Goal: Feedback & Contribution: Contribute content

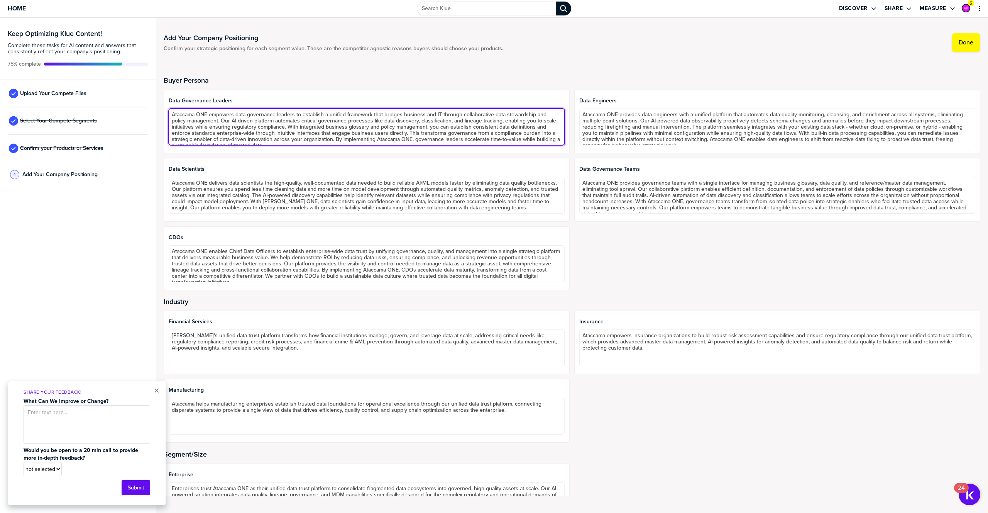
scroll to position [7, 0]
drag, startPoint x: 526, startPoint y: 141, endPoint x: 525, endPoint y: 151, distance: 10.1
click at [525, 151] on div "Data Governance Leaders [PERSON_NAME] ONE empowers data governance leaders to e…" at bounding box center [367, 122] width 406 height 64
click at [498, 127] on textarea "Ataccama ONE empowers data governance leaders to establish a unified framework …" at bounding box center [367, 126] width 396 height 37
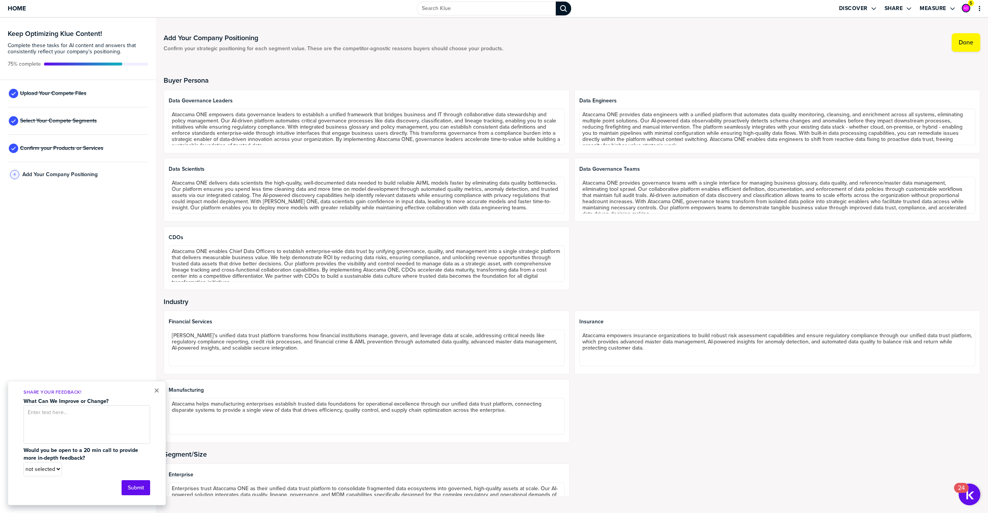
click at [159, 390] on div "× Share Your Feedback! What Can We Improve or Change? Would you be open to a 20…" at bounding box center [87, 443] width 158 height 124
click at [154, 390] on button "×" at bounding box center [156, 390] width 5 height 9
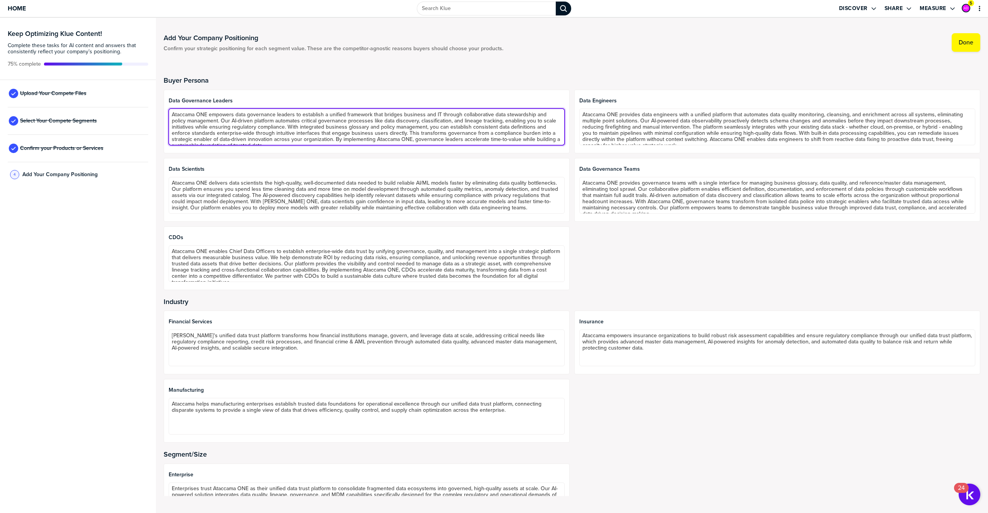
click at [273, 137] on textarea "Ataccama ONE empowers data governance leaders to establish a unified framework …" at bounding box center [367, 126] width 396 height 37
click at [274, 134] on textarea "Ataccama ONE empowers data governance leaders to establish a unified framework …" at bounding box center [367, 126] width 396 height 37
paste textarea "lorem ipsu dolorsitam consect ad elitseddo e tempori utlabore etdo magnaal eni …"
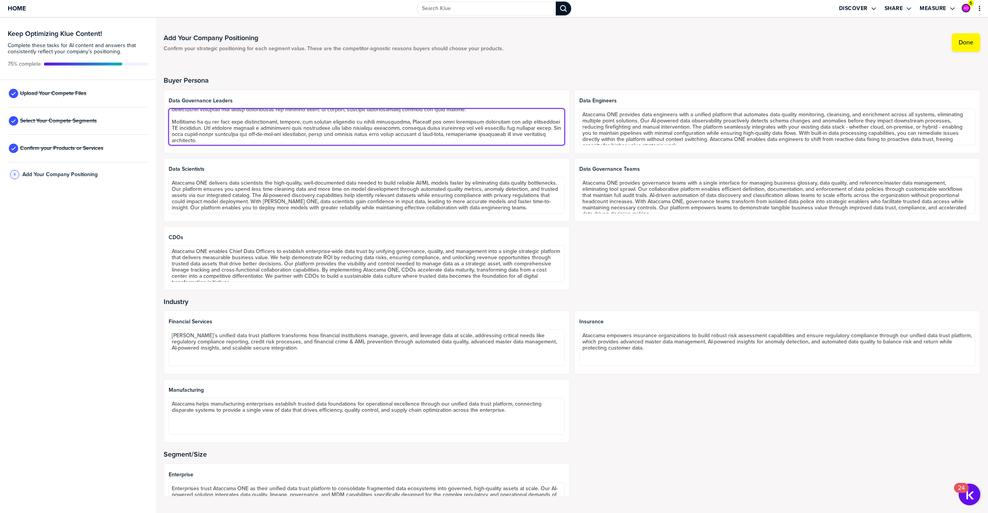
click at [275, 118] on textarea at bounding box center [367, 126] width 396 height 37
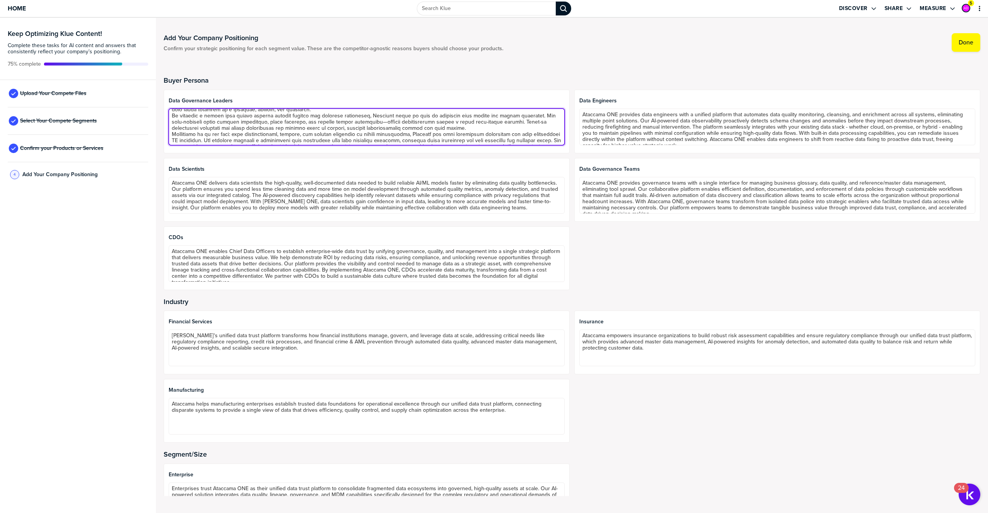
scroll to position [30, 0]
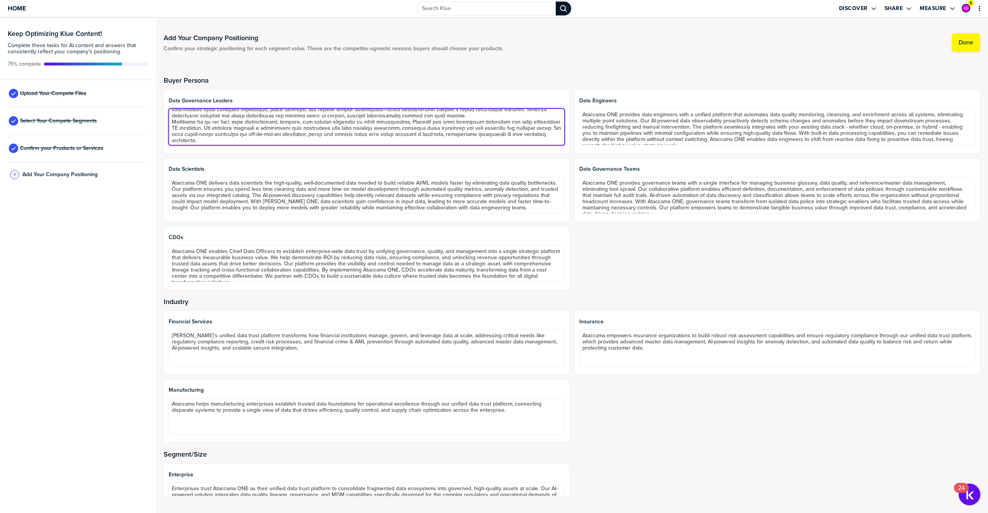
type textarea "Loremips dolor sita consectetu adipisc el seddoeius t incidid utlabore etdo mag…"
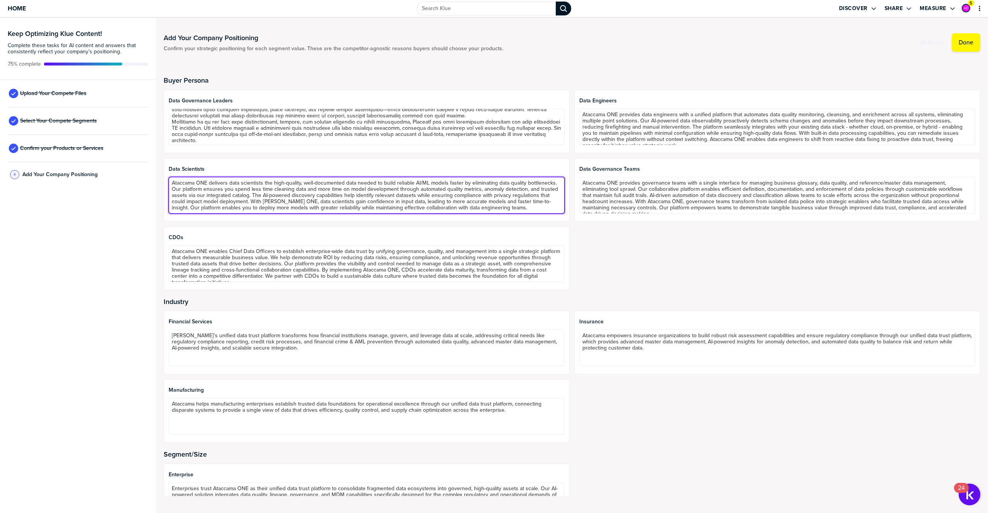
click at [228, 192] on textarea "Ataccama ONE delivers data scientists the high-quality, well-documented data ne…" at bounding box center [367, 195] width 396 height 37
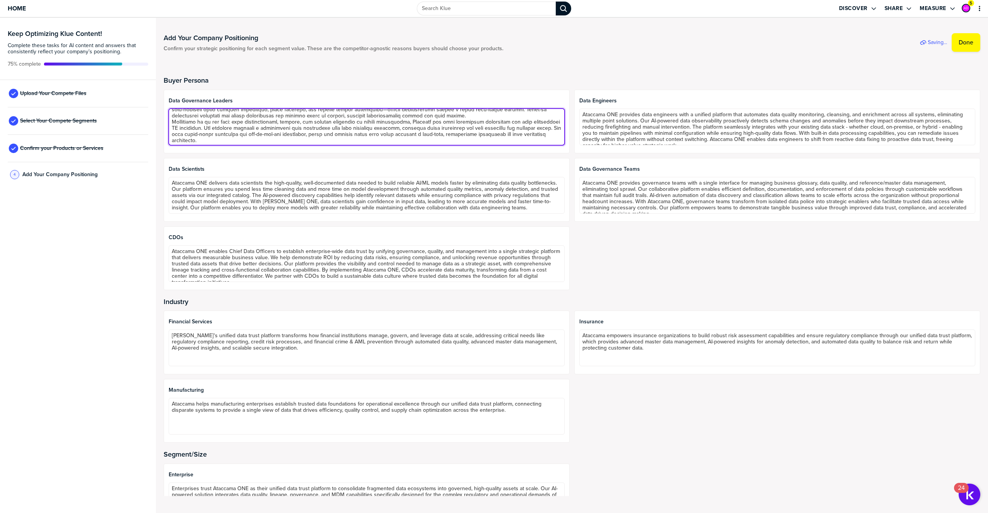
click at [218, 119] on textarea at bounding box center [367, 126] width 396 height 37
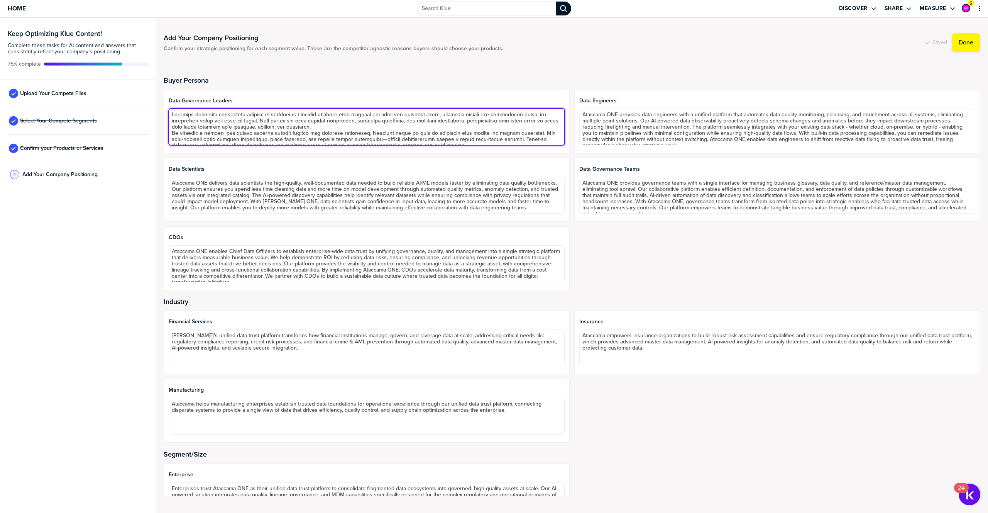
click at [334, 128] on textarea at bounding box center [367, 126] width 396 height 37
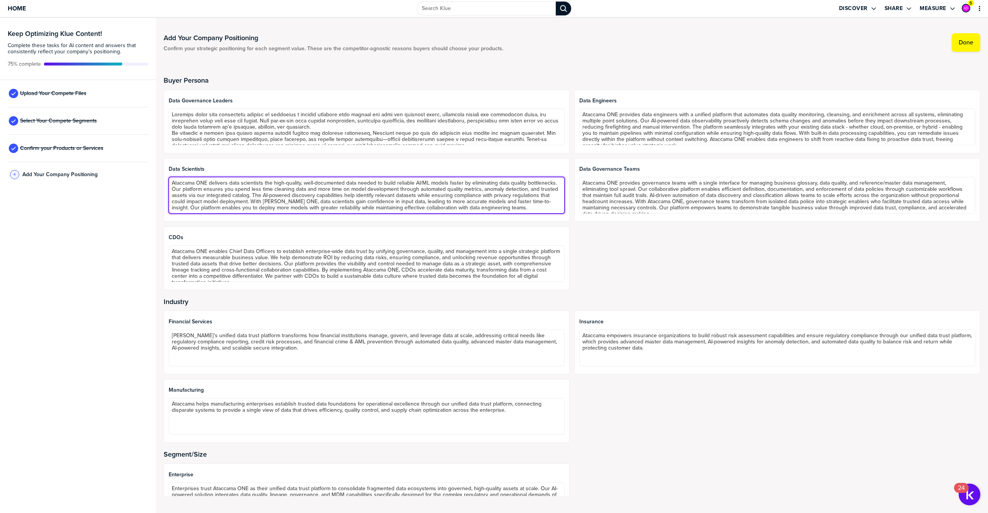
click at [231, 192] on textarea "Ataccama ONE delivers data scientists the high-quality, well-documented data ne…" at bounding box center [367, 195] width 396 height 37
click at [501, 190] on textarea "Ataccama ONE delivers data scientists the high-quality, well-documented data ne…" at bounding box center [367, 195] width 396 height 37
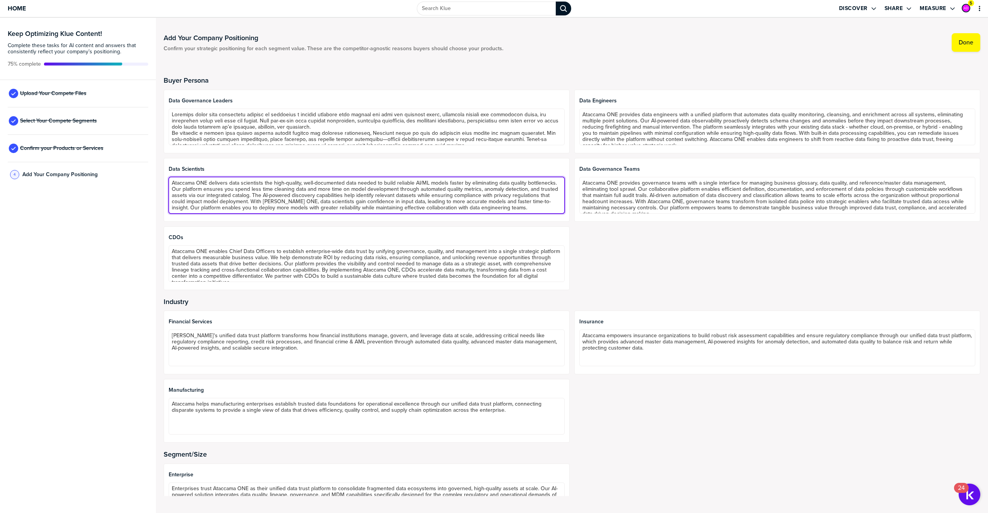
click at [501, 190] on textarea "Ataccama ONE delivers data scientists the high-quality, well-documented data ne…" at bounding box center [367, 195] width 396 height 37
type textarea "Ataccama ONE delivers data scientists the high-quality, well-documented data ne…"
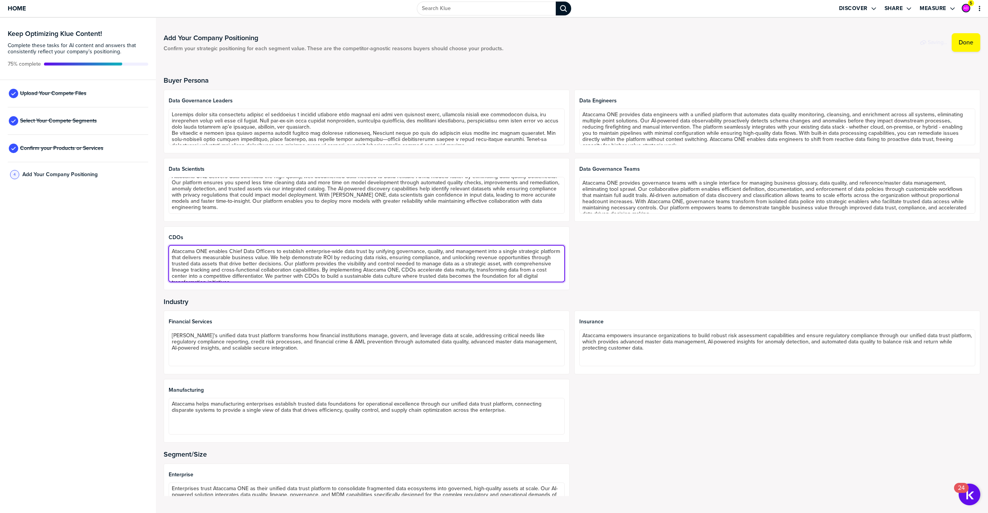
click at [299, 264] on textarea "Ataccama ONE enables Chief Data Officers to establish enterprise-wide data trus…" at bounding box center [367, 263] width 396 height 37
click at [213, 257] on textarea "Ataccama ONE enables Chief Data Officers to establish enterprise-wide data trus…" at bounding box center [367, 263] width 396 height 37
click at [212, 257] on textarea "Ataccama ONE enables Chief Data Officers to establish enterprise-wide data trus…" at bounding box center [367, 263] width 396 height 37
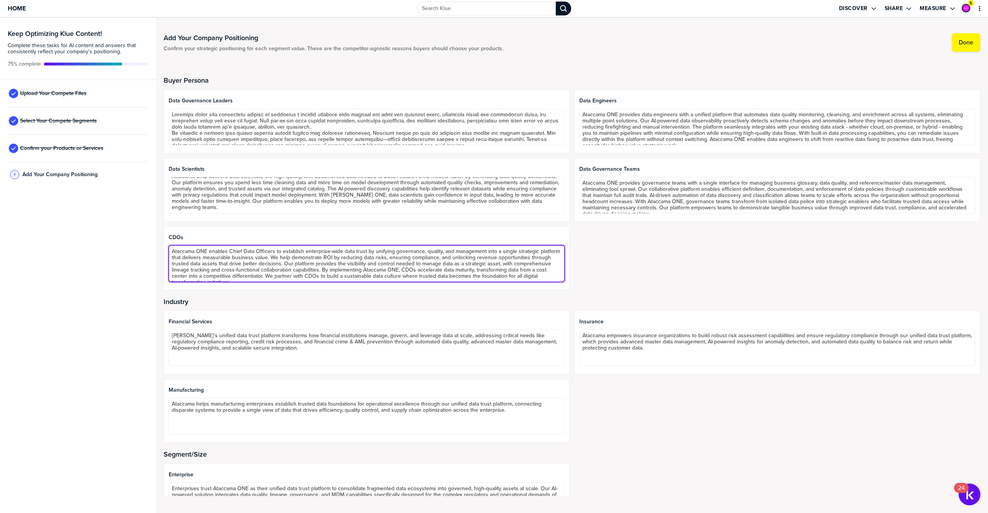
paste textarea "provides CDOs with a centralized governance model that streamlines ownership tr…"
click at [205, 268] on textarea at bounding box center [367, 263] width 396 height 37
type textarea "Ataccama provides CDOs with a centralized governance model that streamlines own…"
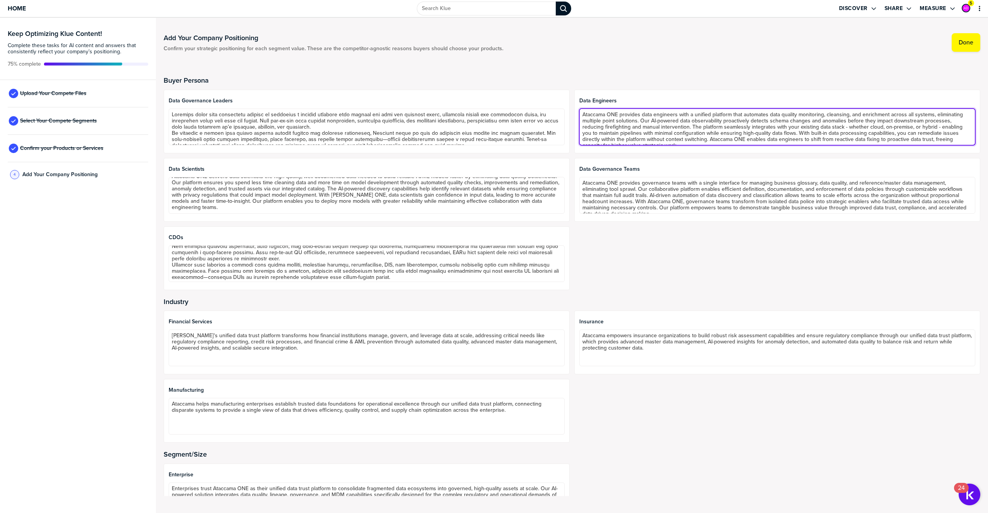
click at [628, 117] on textarea "Ataccama ONE provides data engineers with a unified platform that automates dat…" at bounding box center [778, 126] width 396 height 37
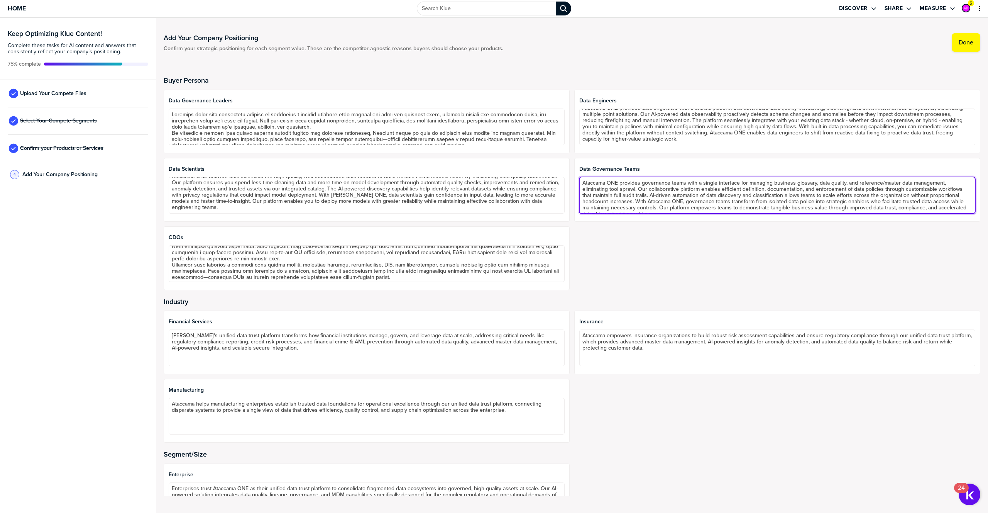
click at [666, 196] on textarea "Ataccama ONE provides governance teams with a single interface for managing bus…" at bounding box center [778, 195] width 396 height 37
click at [885, 184] on textarea "Ataccama ONE provides governance teams with a single interface for managing bus…" at bounding box center [778, 195] width 396 height 37
click at [875, 192] on textarea "Ataccama ONE provides governance teams with a single interface for managing bus…" at bounding box center [778, 195] width 396 height 37
click at [805, 194] on textarea "Ataccama ONE provides governance teams with a single interface for managing bus…" at bounding box center [778, 195] width 396 height 37
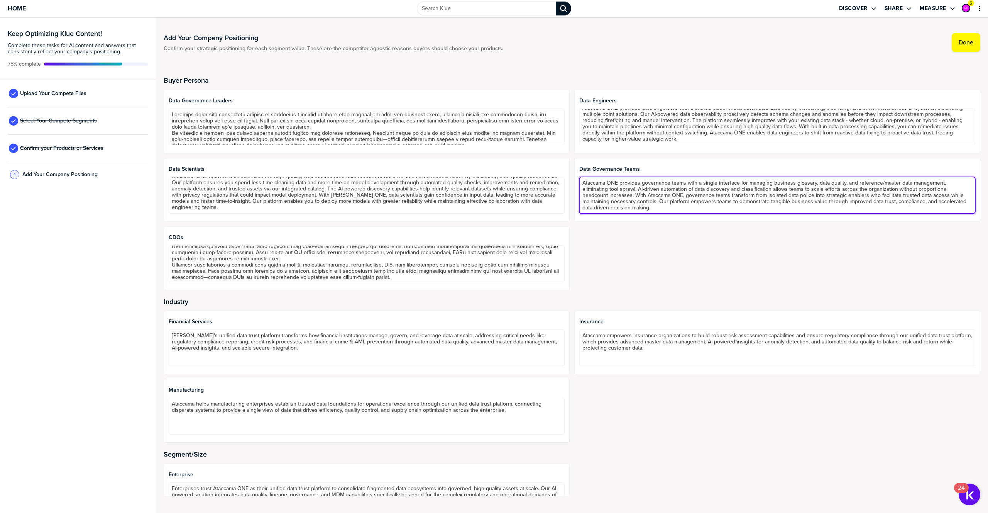
scroll to position [31, 0]
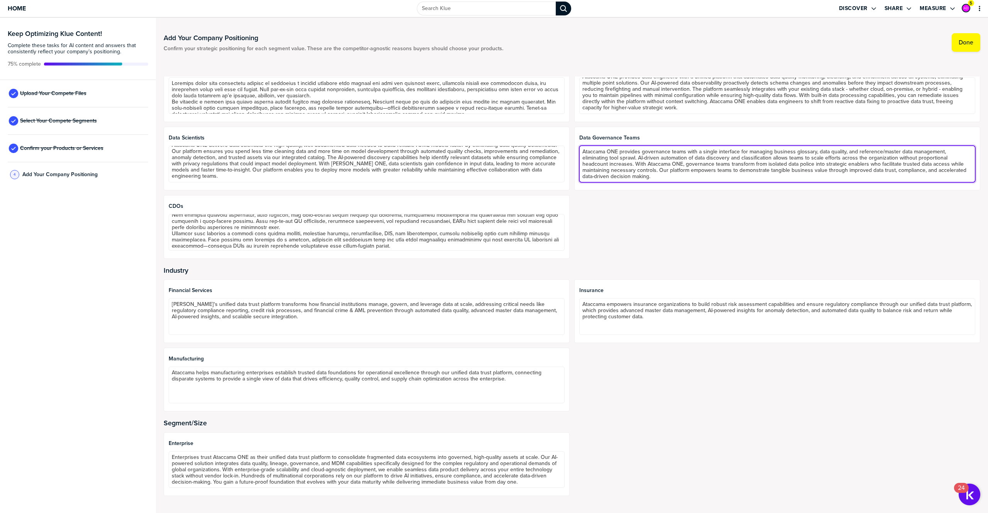
type textarea "Ataccama ONE provides governance teams with a single interface for managing bus…"
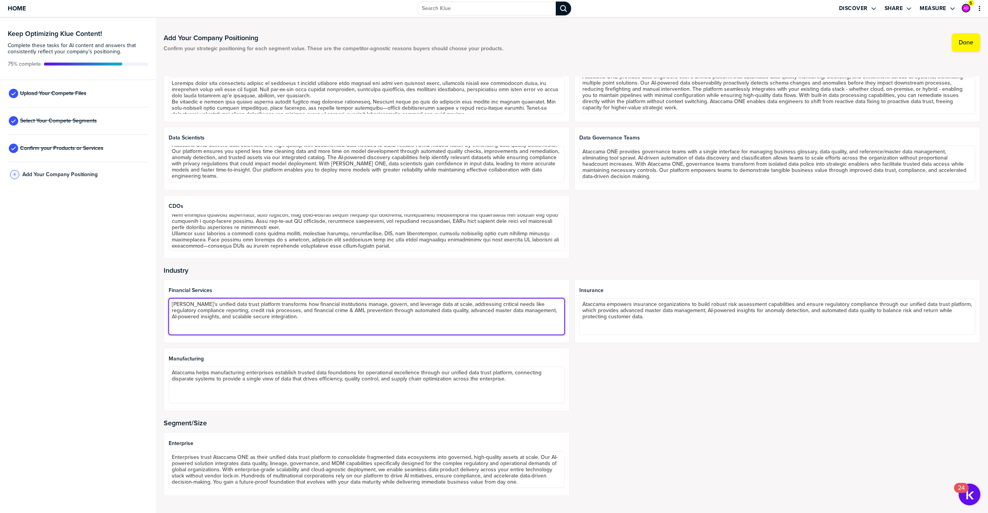
click at [213, 305] on textarea "[PERSON_NAME]'s unified data trust platform transforms how financial institutio…" at bounding box center [367, 316] width 396 height 37
click at [532, 309] on textarea "[PERSON_NAME]'s agentic data trust platform transforms how financial institutio…" at bounding box center [367, 316] width 396 height 37
click at [267, 314] on textarea "[PERSON_NAME]'s agentic data trust platform transforms how financial institutio…" at bounding box center [367, 316] width 396 height 37
type textarea "[PERSON_NAME]'s agentic data trust platform transforms how financial institutio…"
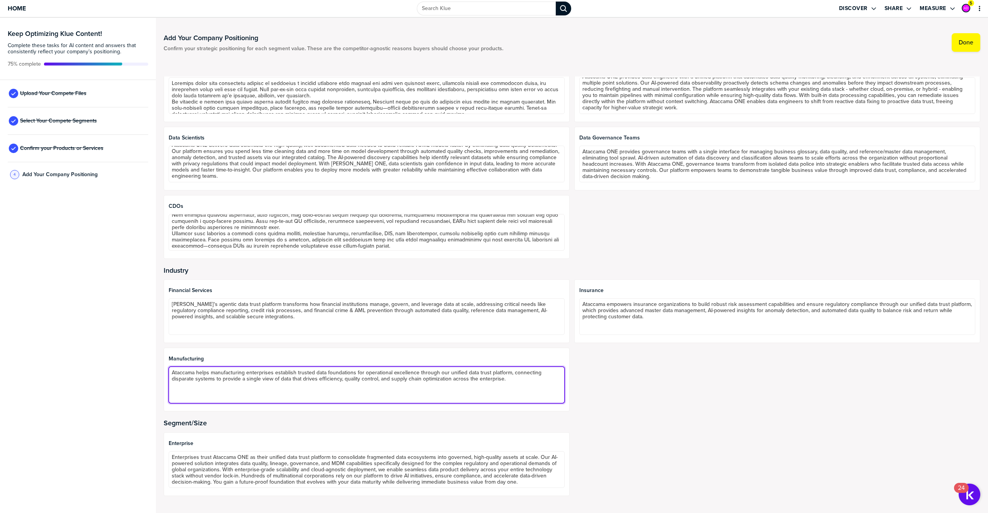
click at [270, 390] on textarea "Ataccama helps manufacturing enterprises establish trusted data foundations for…" at bounding box center [367, 384] width 396 height 37
click at [458, 371] on textarea "Ataccama helps manufacturing enterprises establish trusted data foundations for…" at bounding box center [367, 384] width 396 height 37
type textarea "Ataccama helps manufacturing enterprises establish trusted data foundations for…"
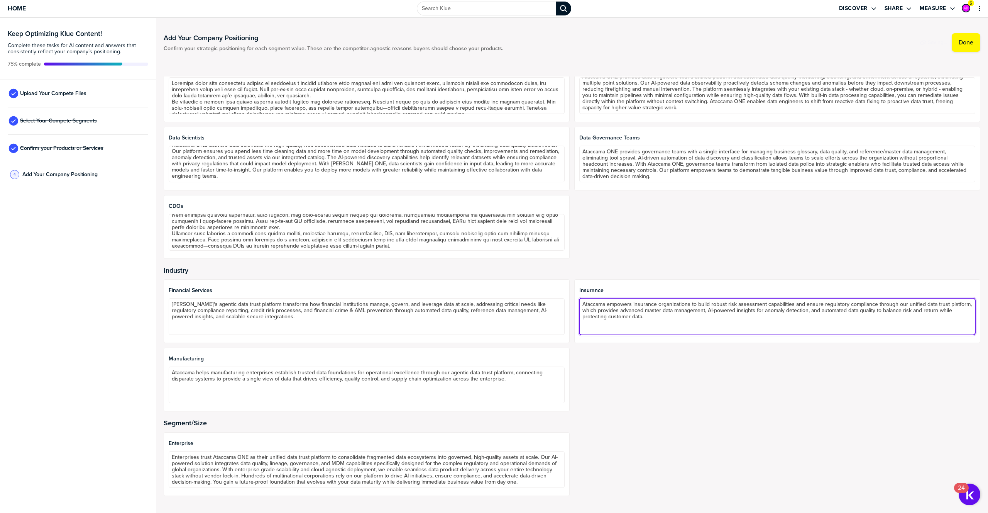
click at [930, 305] on textarea "Ataccama empowers insurance organizations to build robust risk assessment capab…" at bounding box center [778, 316] width 396 height 37
click at [915, 305] on textarea "Ataccama empowers insurance organizations to build robust risk assessment capab…" at bounding box center [778, 316] width 396 height 37
click at [724, 311] on textarea "Ataccama empowers insurance organizations to build robust risk assessment capab…" at bounding box center [778, 316] width 396 height 37
type textarea "Ataccama empowers insurance organizations to build robust risk assessment capab…"
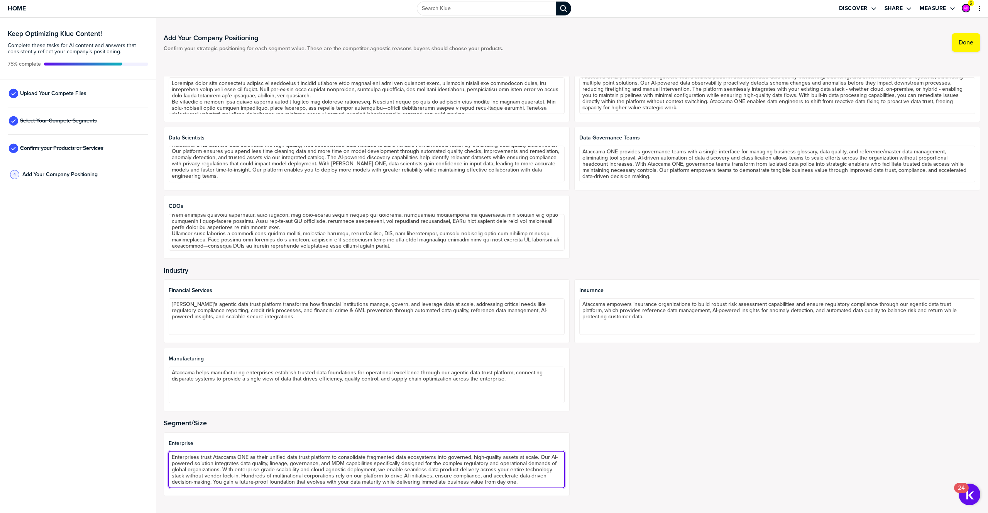
click at [276, 459] on textarea "Enterprises trust Ataccama ONE as their unified data trust platform to consolid…" at bounding box center [367, 469] width 396 height 37
click at [298, 464] on textarea "Enterprises trust Ataccama ONE as their agentic data trust platform to consolid…" at bounding box center [367, 469] width 396 height 37
click at [330, 464] on textarea "Enterprises trust Ataccama ONE as their agentic data trust platform to consolid…" at bounding box center [367, 469] width 396 height 37
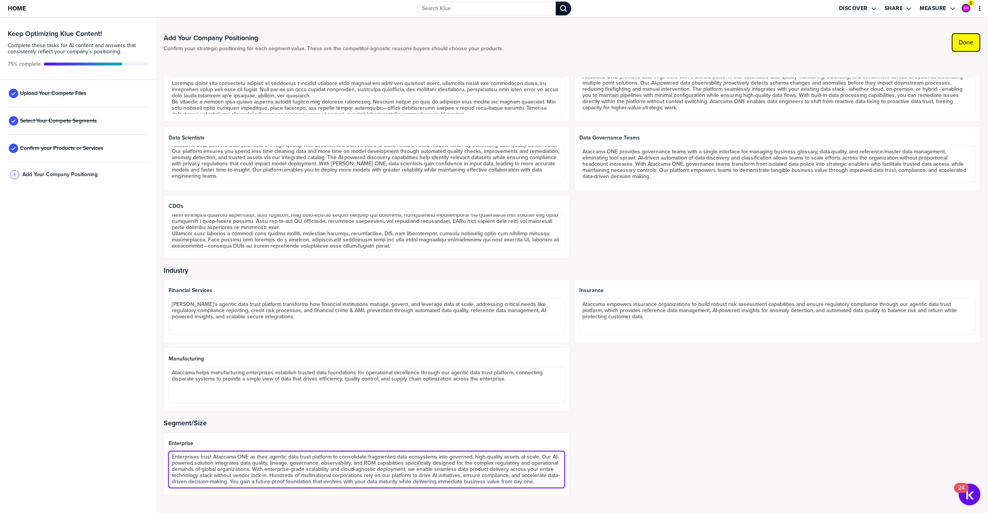
type textarea "Enterprises trust Ataccama ONE as their agentic data trust platform to consolid…"
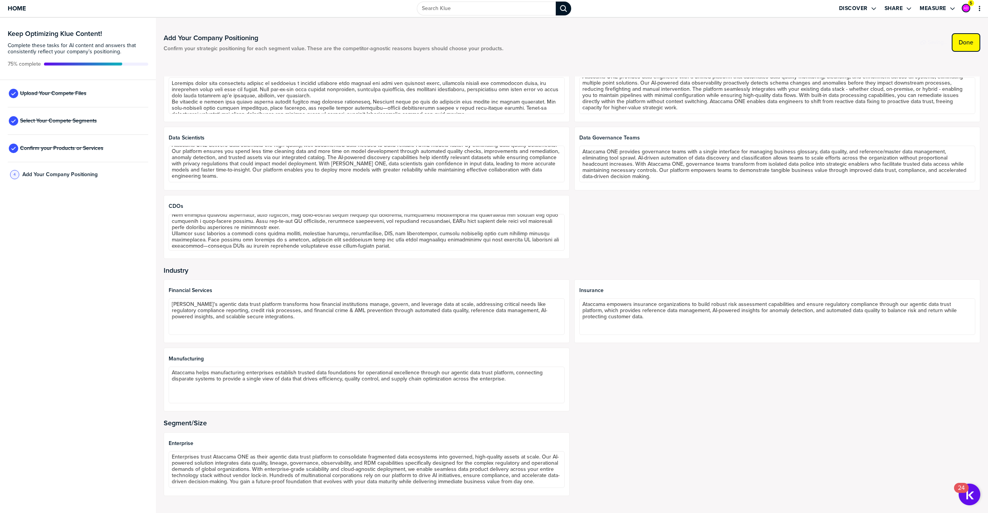
click at [971, 37] on button "Done" at bounding box center [966, 42] width 29 height 19
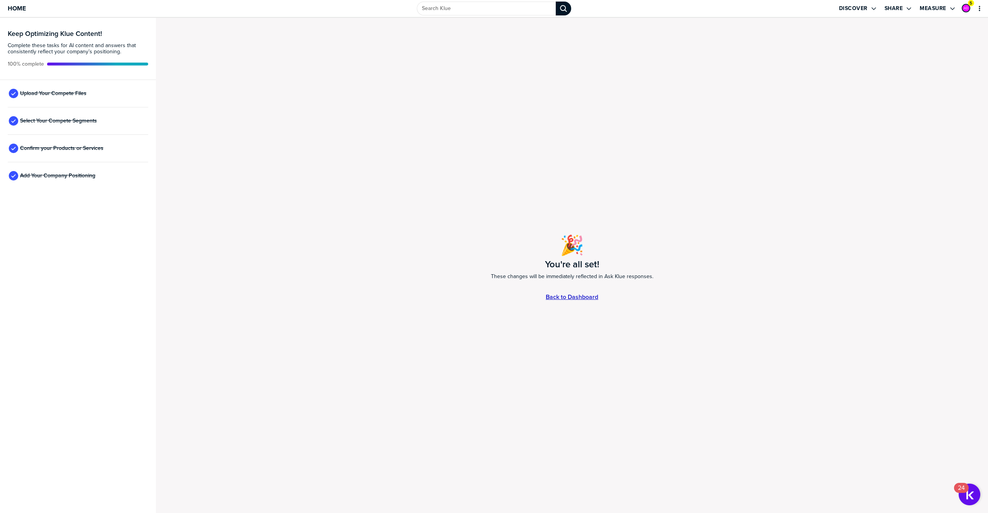
click at [584, 295] on link "Back to Dashboard" at bounding box center [572, 296] width 53 height 7
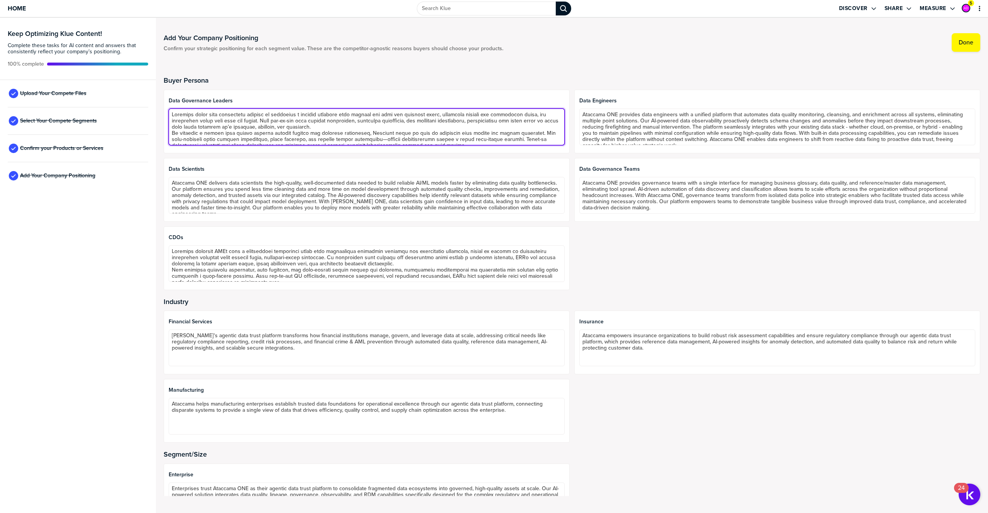
click at [187, 124] on textarea at bounding box center [367, 126] width 396 height 37
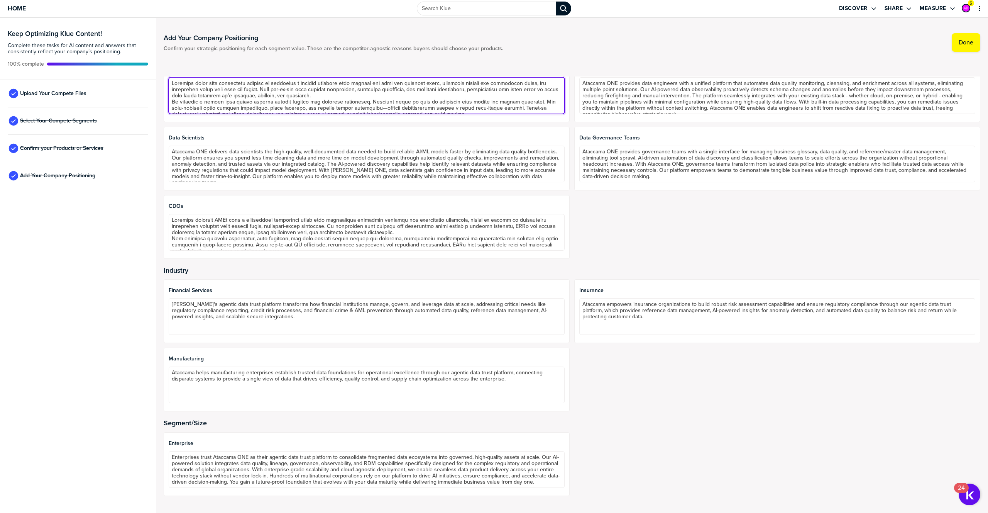
scroll to position [31, 0]
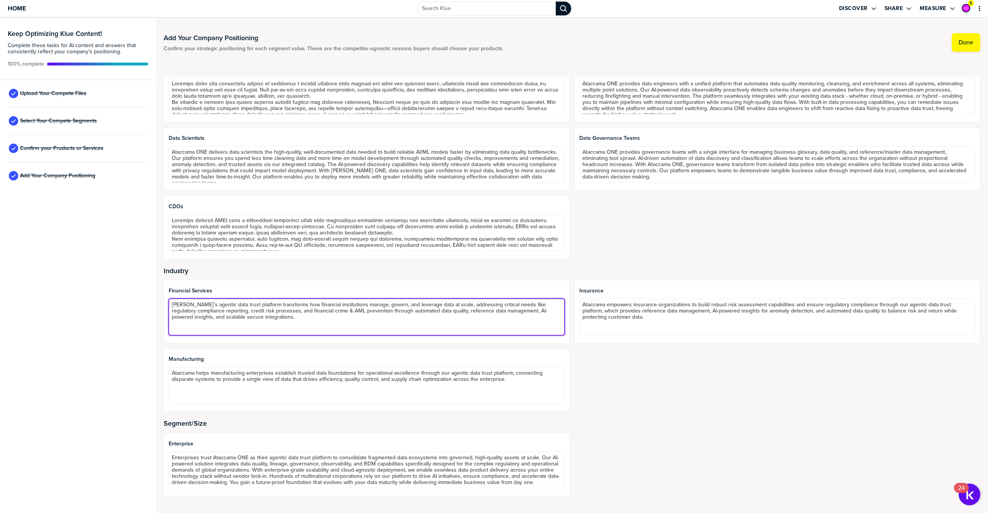
click at [256, 312] on textarea "[PERSON_NAME]'s agentic data trust platform transforms how financial institutio…" at bounding box center [367, 316] width 396 height 37
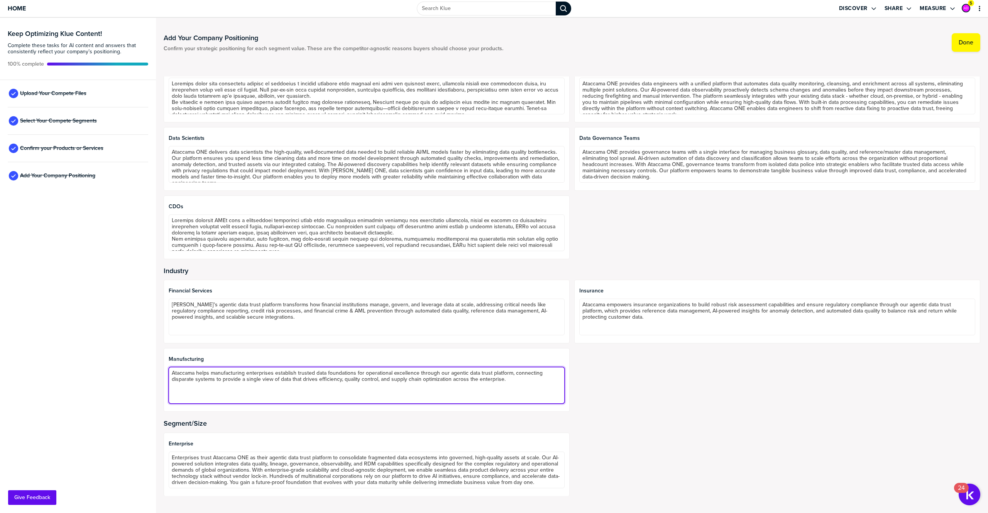
click at [195, 381] on textarea "Ataccama helps manufacturing enterprises establish trusted data foundations for…" at bounding box center [367, 385] width 396 height 37
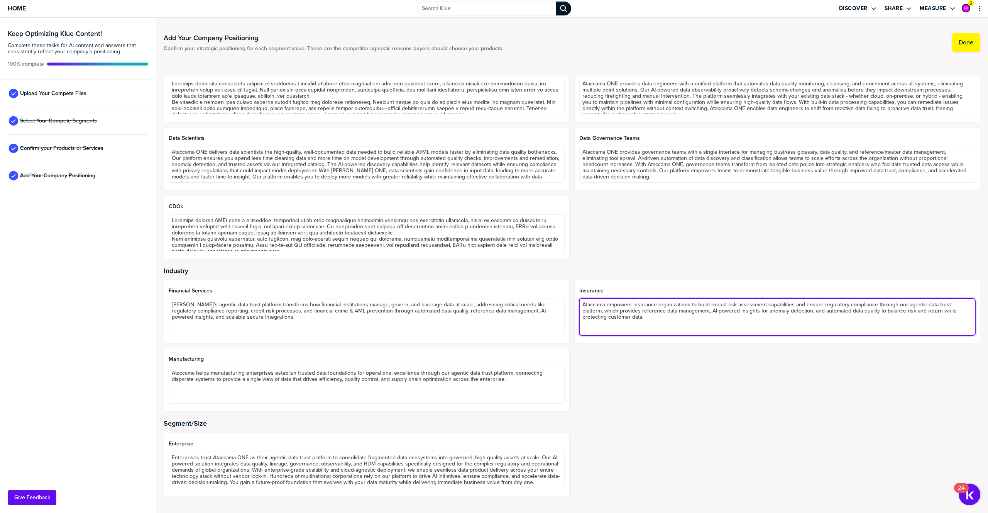
click at [625, 316] on textarea "Ataccama empowers insurance organizations to build robust risk assessment capab…" at bounding box center [778, 316] width 396 height 37
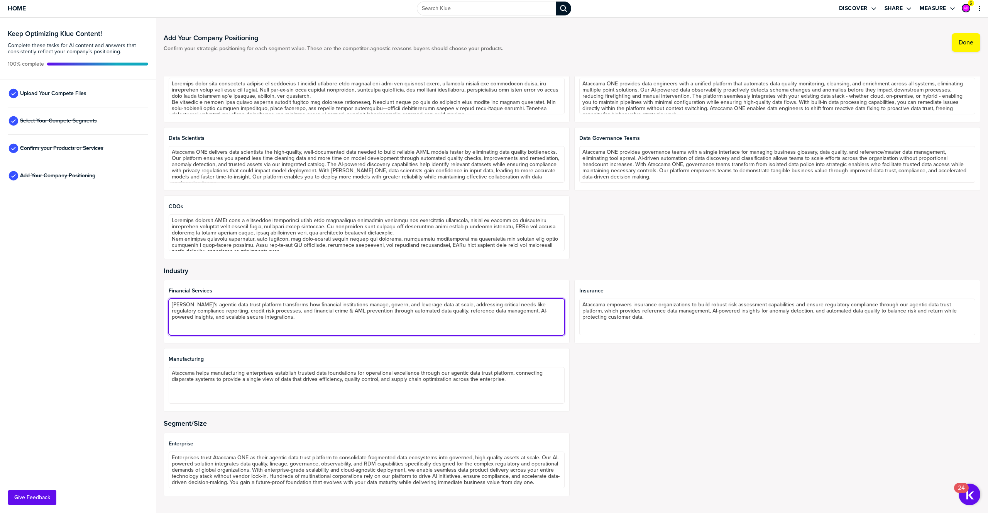
click at [218, 312] on textarea "[PERSON_NAME]'s agentic data trust platform transforms how financial institutio…" at bounding box center [367, 316] width 396 height 37
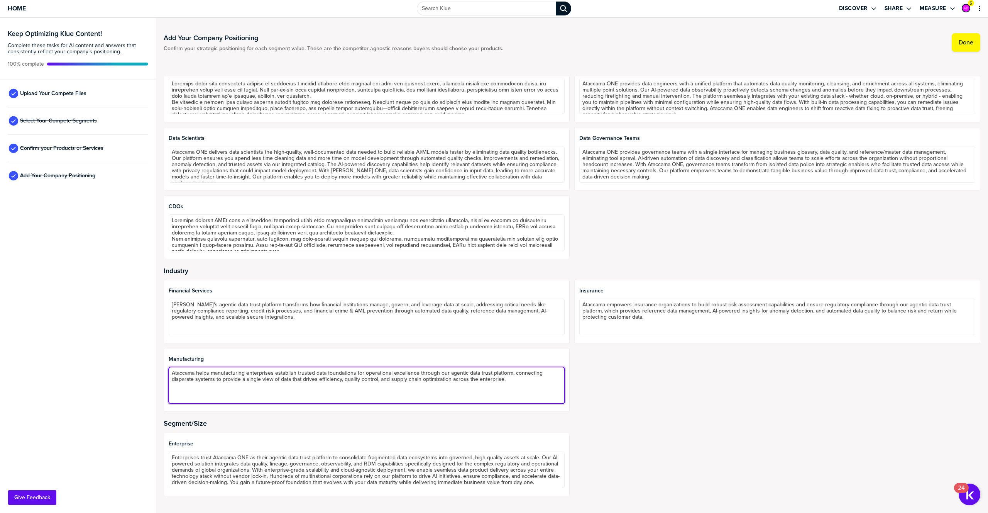
click at [214, 375] on textarea "Ataccama helps manufacturing enterprises establish trusted data foundations for…" at bounding box center [367, 385] width 396 height 37
click at [214, 376] on textarea "Ataccama helps manufacturing enterprises establish trusted data foundations for…" at bounding box center [367, 385] width 396 height 37
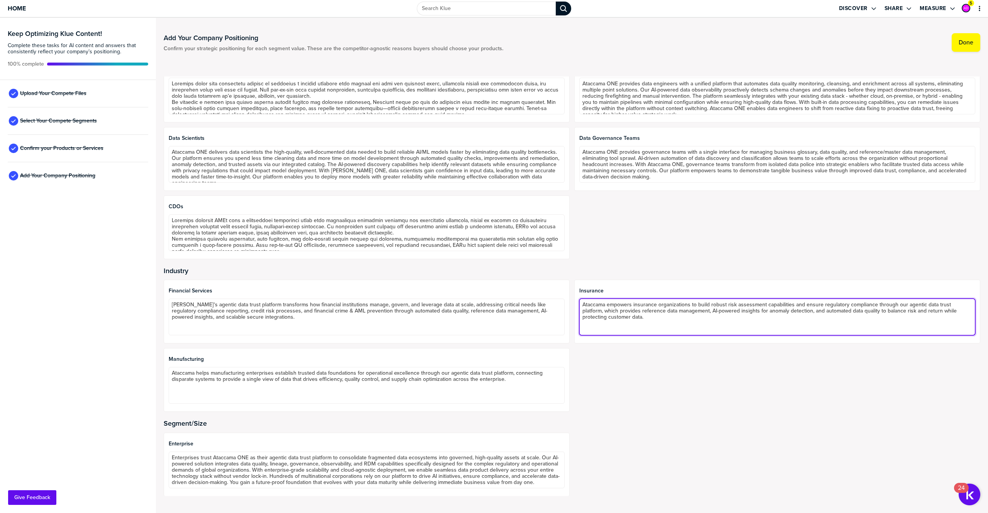
click at [601, 307] on textarea "Ataccama empowers insurance organizations to build robust risk assessment capab…" at bounding box center [778, 316] width 396 height 37
click at [600, 307] on textarea "Ataccama empowers insurance organizations to build robust risk assessment capab…" at bounding box center [778, 316] width 396 height 37
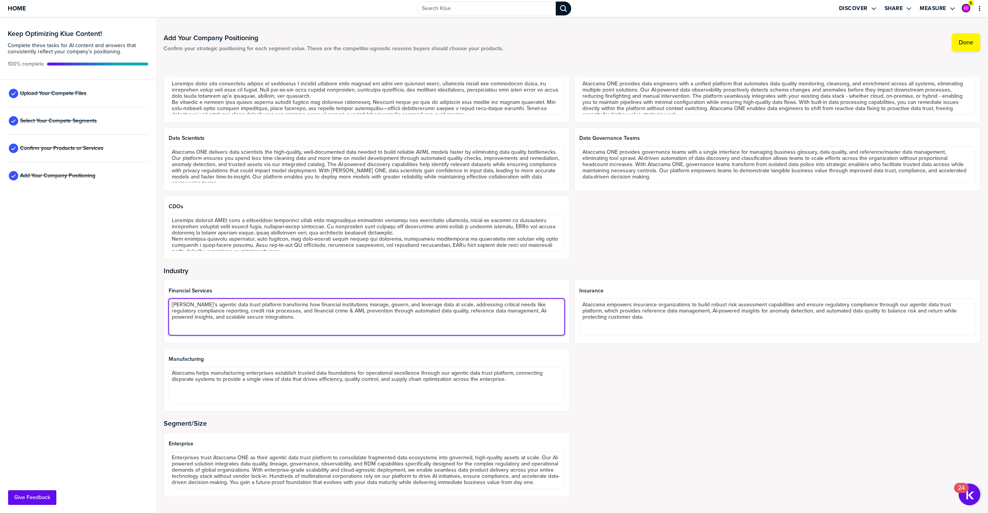
click at [249, 314] on textarea "[PERSON_NAME]'s agentic data trust platform transforms how financial institutio…" at bounding box center [367, 316] width 396 height 37
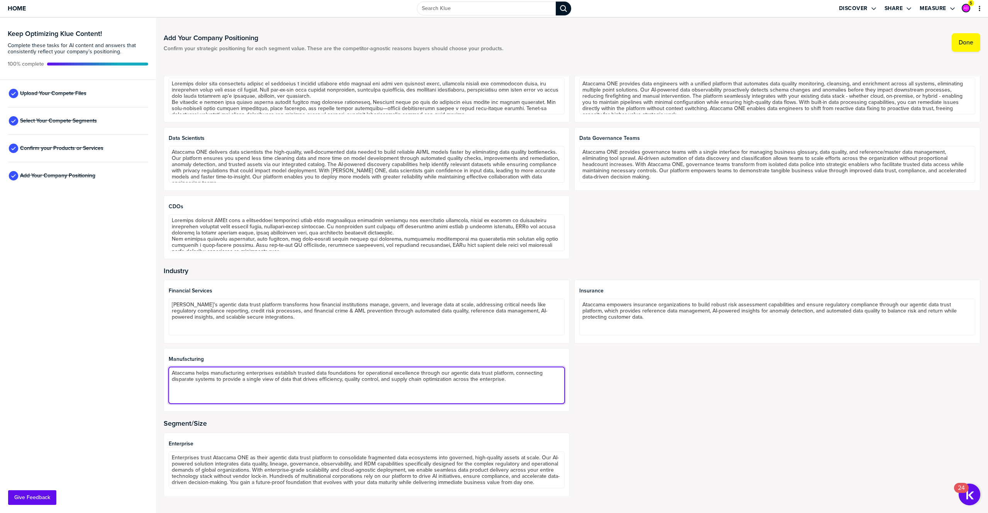
click at [229, 383] on textarea "Ataccama helps manufacturing enterprises establish trusted data foundations for…" at bounding box center [367, 385] width 396 height 37
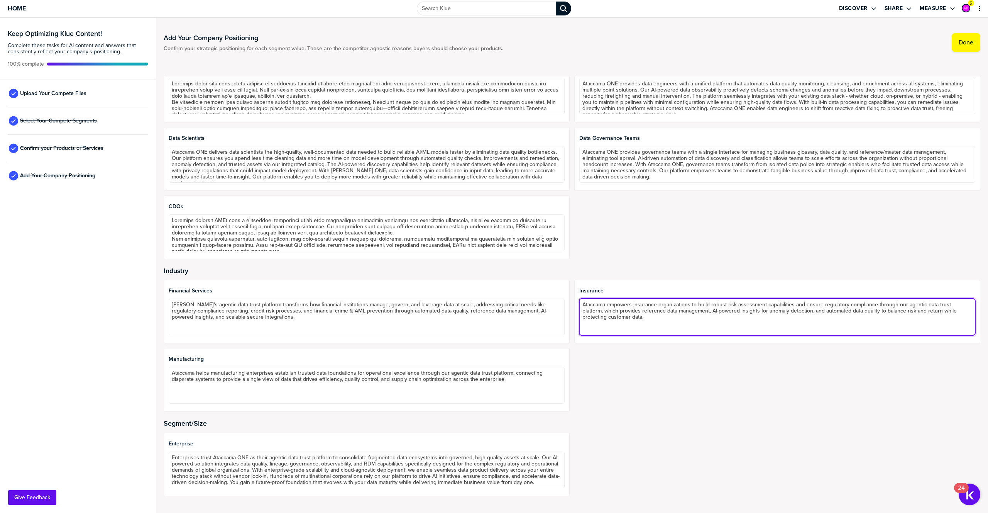
click at [652, 307] on textarea "Ataccama empowers insurance organizations to build robust risk assessment capab…" at bounding box center [778, 316] width 396 height 37
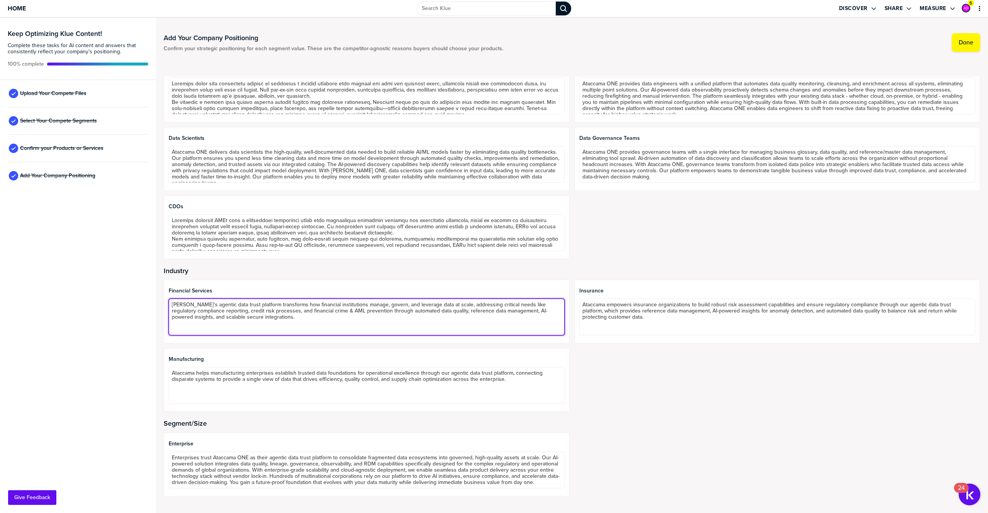
click at [205, 308] on textarea "[PERSON_NAME]'s agentic data trust platform transforms how financial institutio…" at bounding box center [367, 316] width 396 height 37
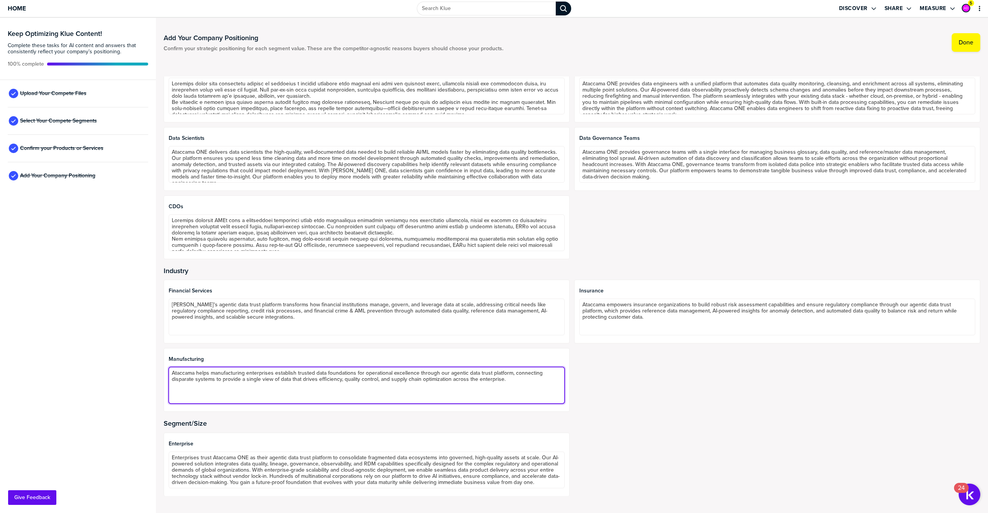
click at [214, 383] on textarea "Ataccama helps manufacturing enterprises establish trusted data foundations for…" at bounding box center [367, 385] width 396 height 37
click at [213, 383] on textarea "Ataccama helps manufacturing enterprises establish trusted data foundations for…" at bounding box center [367, 385] width 396 height 37
click at [214, 381] on textarea "Ataccama helps manufacturing enterprises establish trusted data foundations for…" at bounding box center [367, 385] width 396 height 37
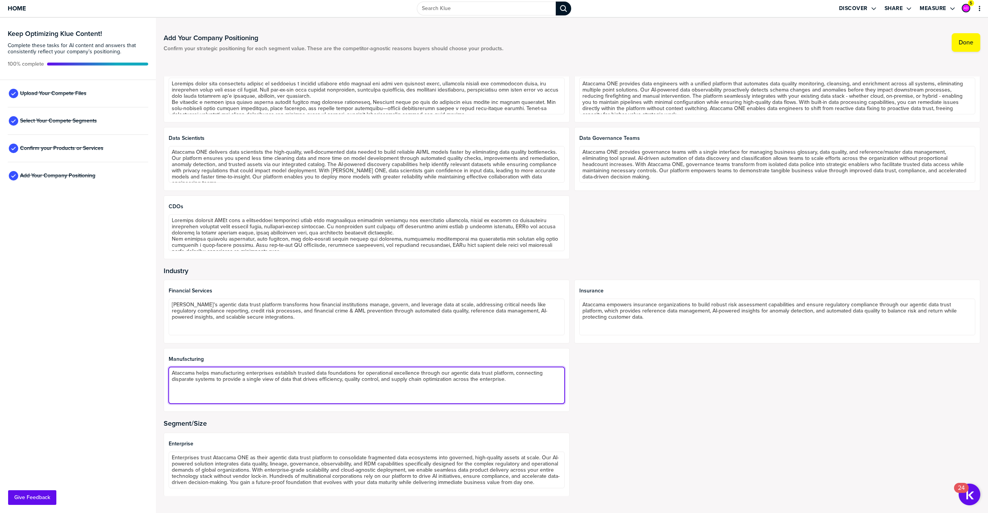
click at [214, 380] on textarea "Ataccama helps manufacturing enterprises establish trusted data foundations for…" at bounding box center [367, 385] width 396 height 37
click at [214, 379] on textarea "Ataccama helps manufacturing enterprises establish trusted data foundations for…" at bounding box center [367, 385] width 396 height 37
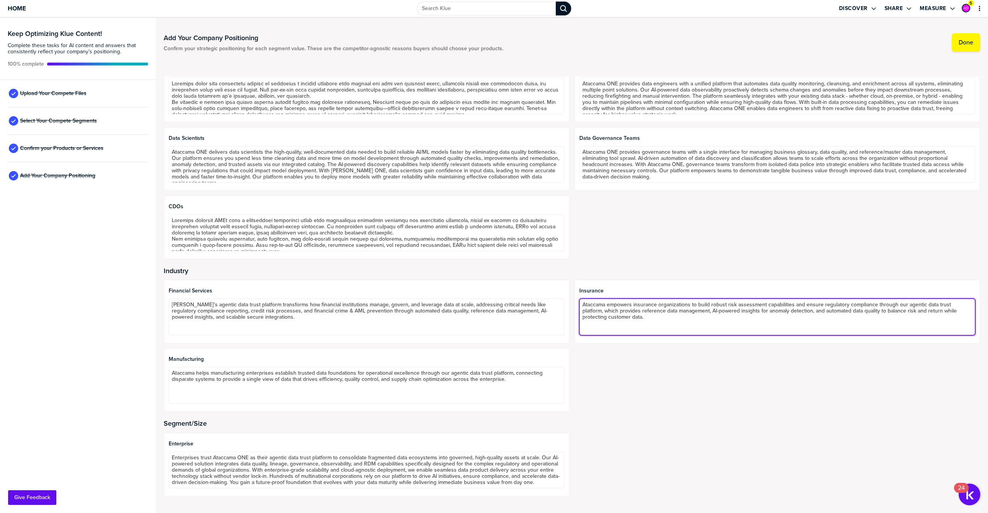
click at [626, 303] on textarea "Ataccama empowers insurance organizations to build robust risk assessment capab…" at bounding box center [778, 316] width 396 height 37
click at [625, 303] on textarea "Ataccama empowers insurance organizations to build robust risk assessment capab…" at bounding box center [778, 316] width 396 height 37
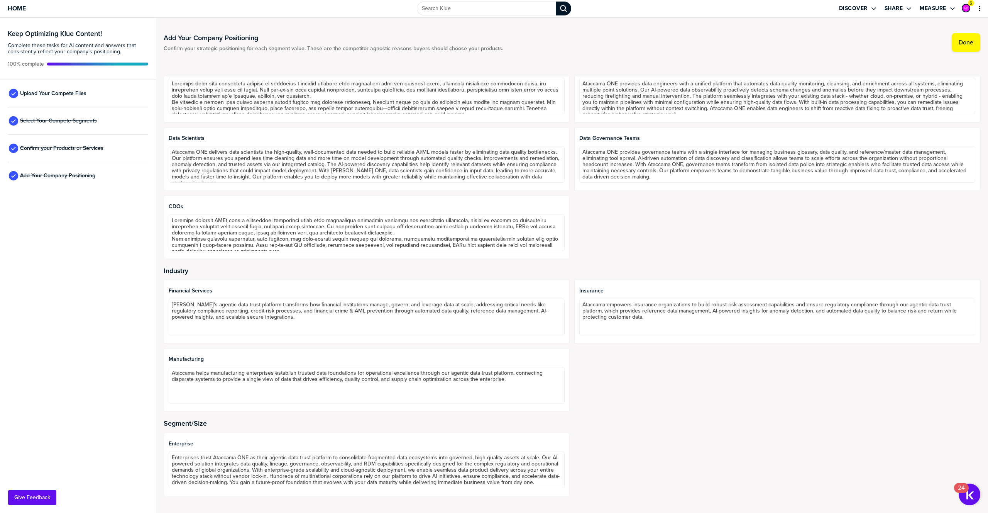
click at [611, 256] on div "Data Governance Leaders Data Engineers Ataccama ONE provides data engineers wit…" at bounding box center [572, 159] width 817 height 200
